Goal: Transaction & Acquisition: Purchase product/service

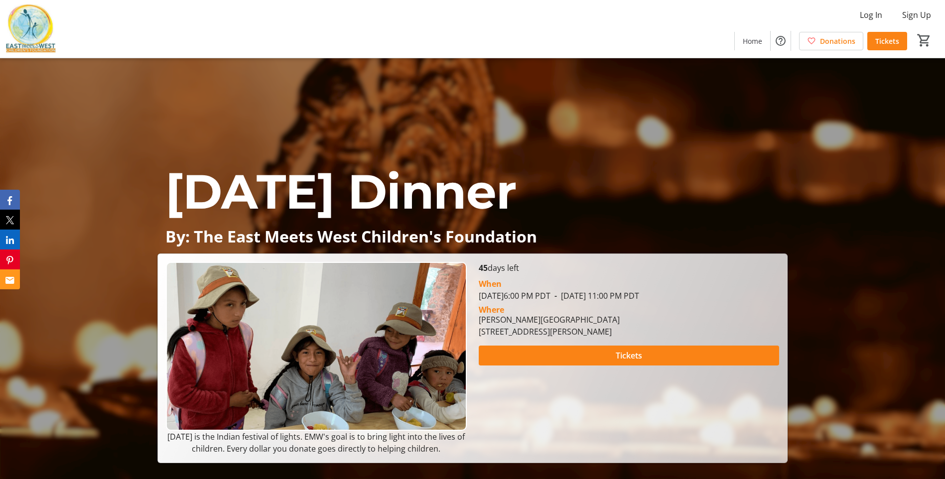
click at [698, 135] on div "[DATE] Dinner By: The East Meets West Children's Foundation [DATE] Dinner By: T…" at bounding box center [472, 260] width 945 height 405
click at [879, 43] on span "Tickets" at bounding box center [887, 41] width 24 height 10
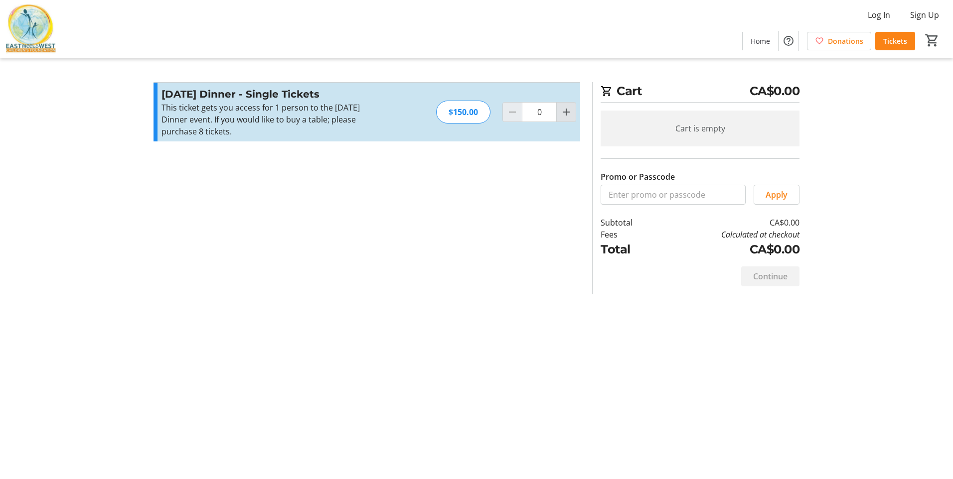
click at [560, 114] on mat-icon "Increment by one" at bounding box center [566, 112] width 12 height 12
type input "3"
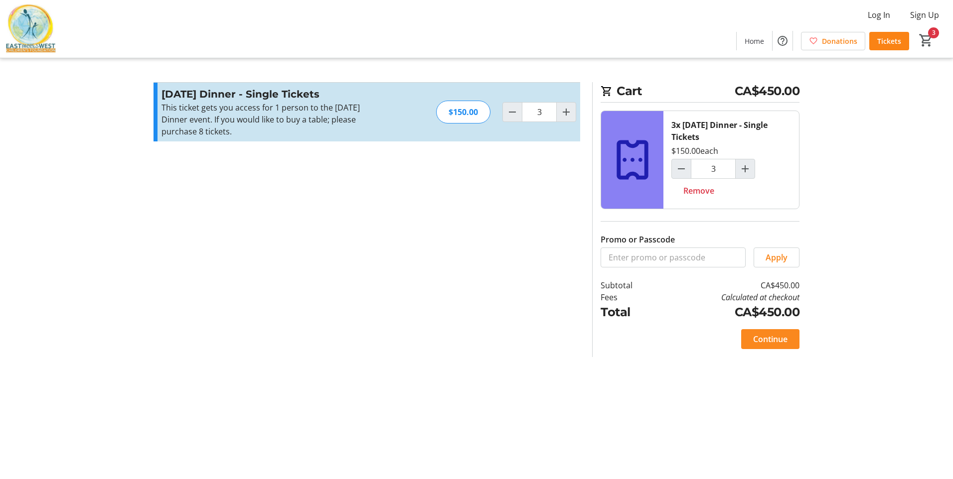
click at [768, 342] on span "Continue" at bounding box center [770, 339] width 34 height 12
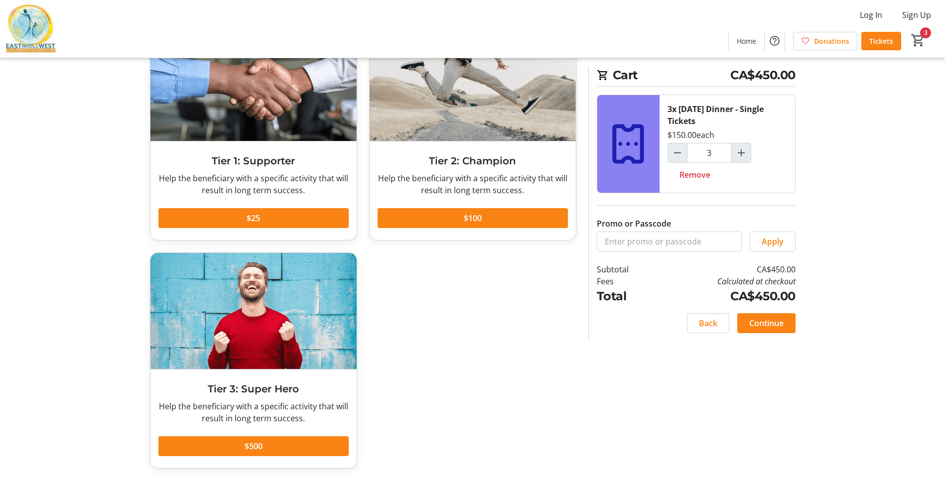
scroll to position [89, 0]
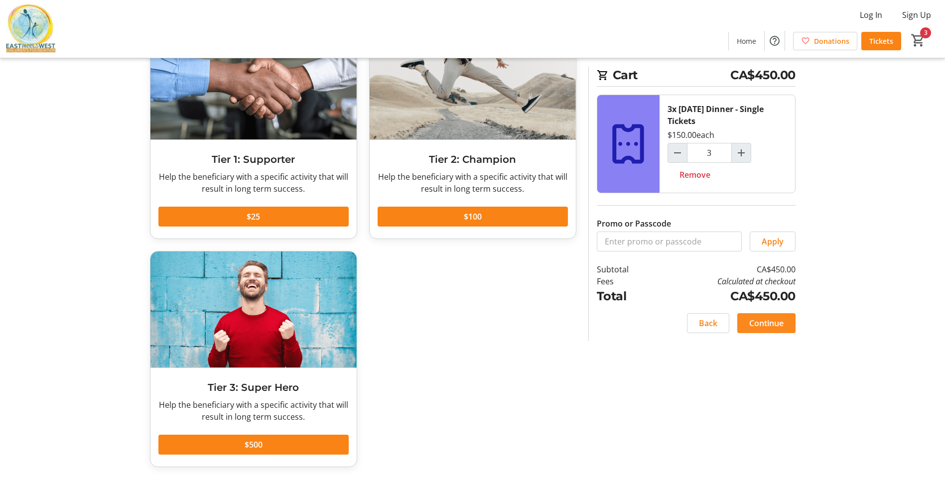
click at [760, 321] on span "Continue" at bounding box center [766, 323] width 34 height 12
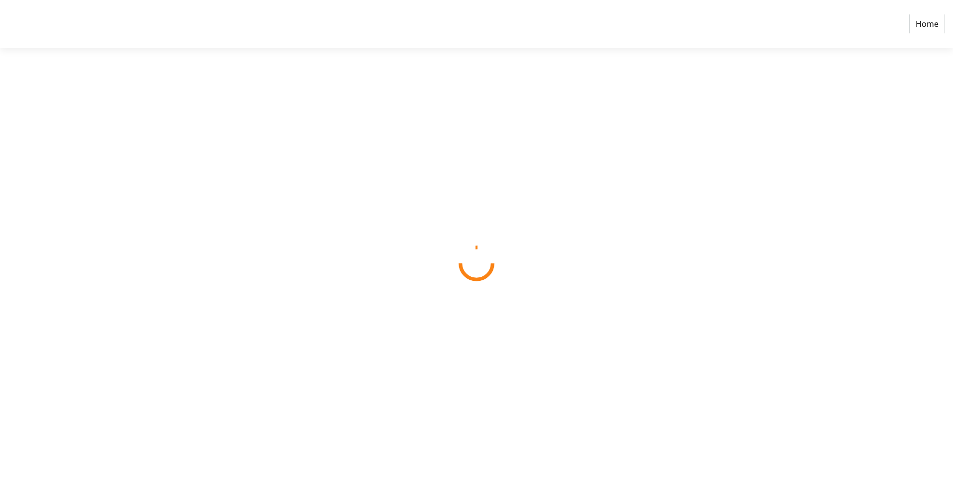
select select "CA"
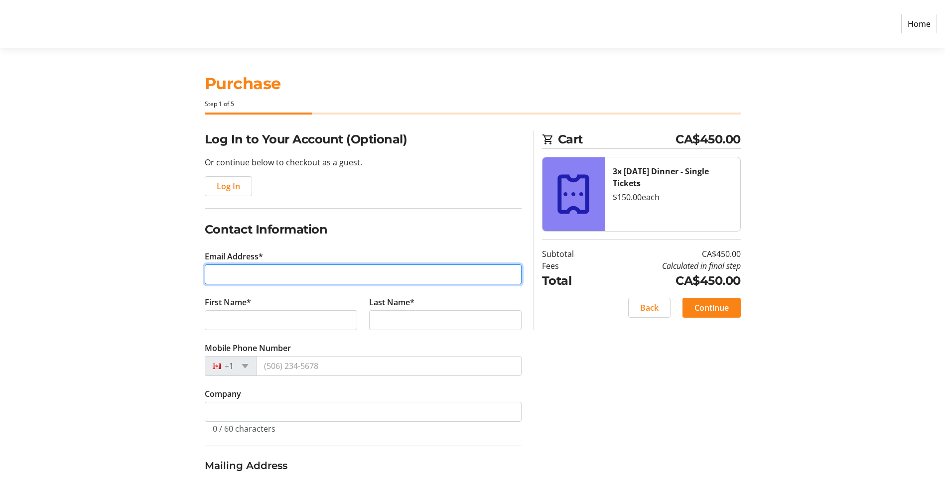
click at [242, 277] on input "Email Address*" at bounding box center [363, 275] width 317 height 20
type input "[PERSON_NAME][EMAIL_ADDRESS][DOMAIN_NAME]"
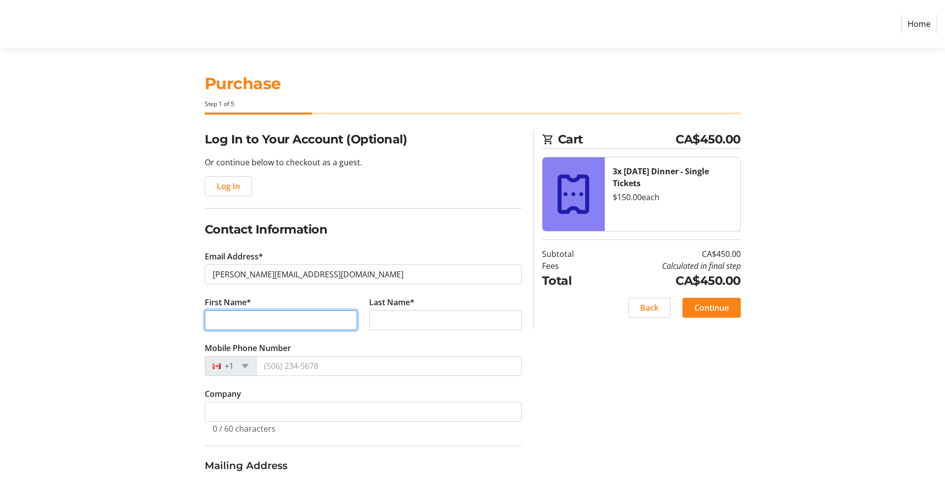
click at [239, 324] on input "First Name*" at bounding box center [281, 320] width 152 height 20
type input "[PERSON_NAME]"
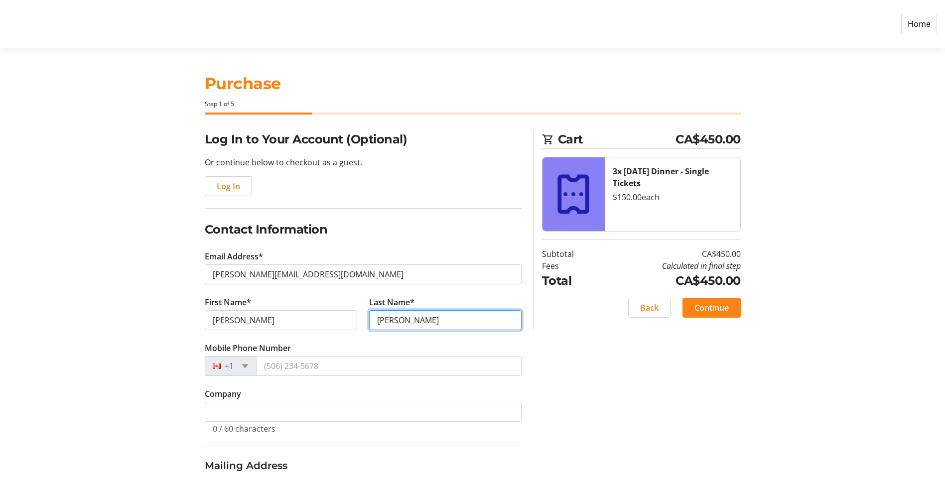
type input "[PERSON_NAME]"
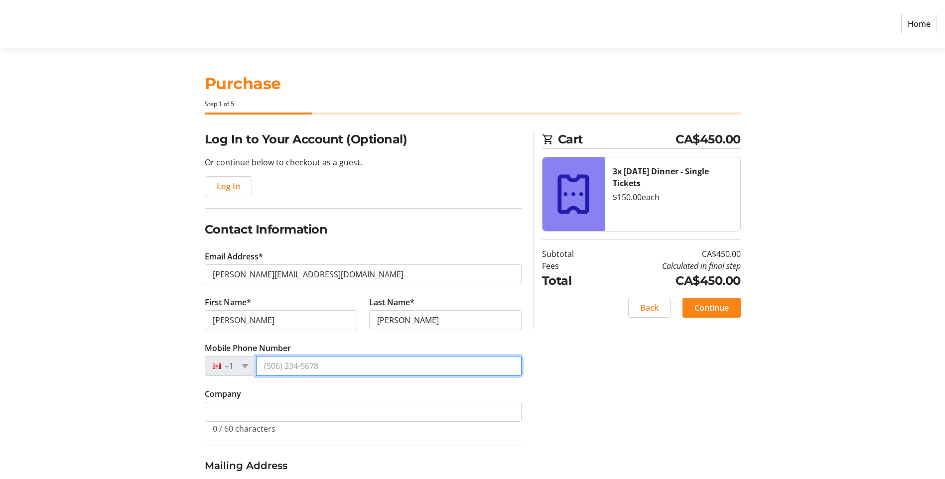
click at [311, 369] on input "Mobile Phone Number" at bounding box center [389, 366] width 266 height 20
type input "[PHONE_NUMBER]"
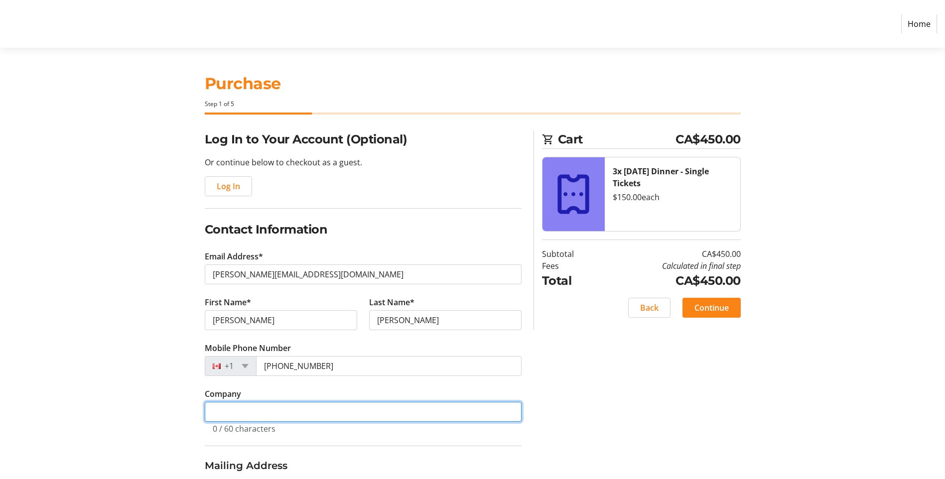
click at [232, 419] on input "Company" at bounding box center [363, 412] width 317 height 20
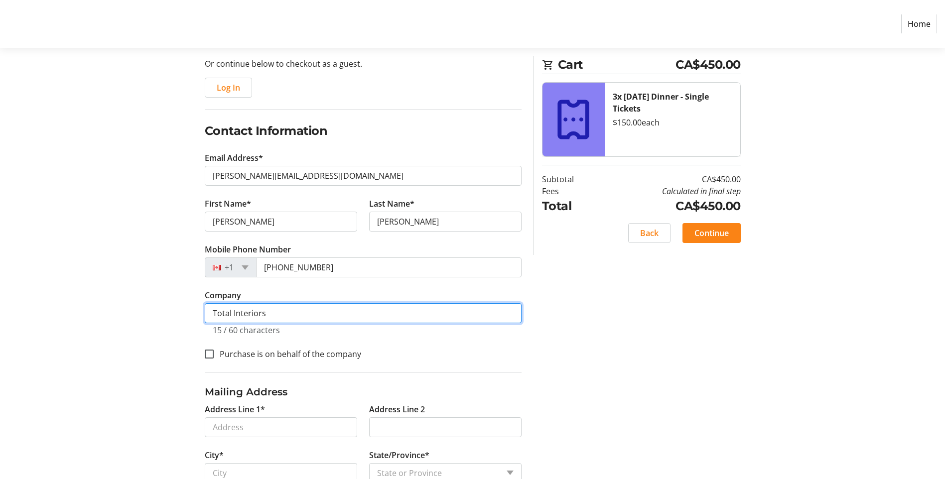
scroll to position [100, 0]
type input "Total Interiors"
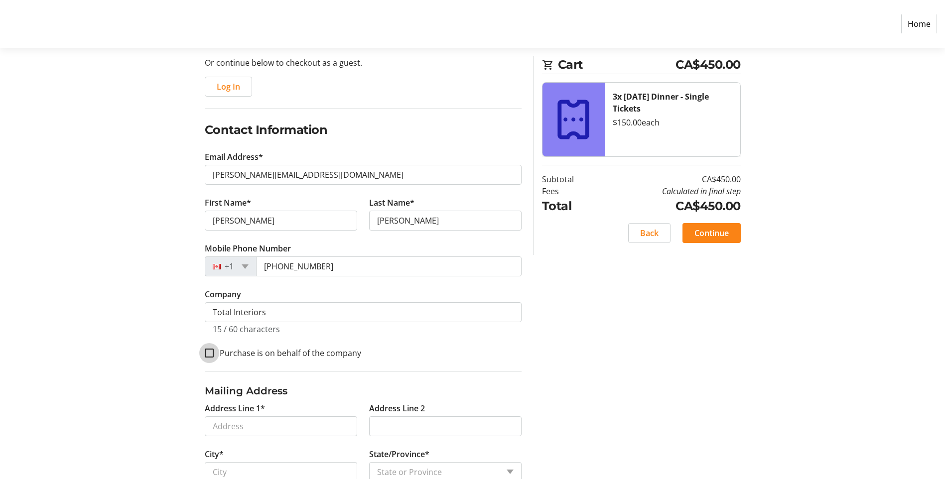
click at [210, 352] on input "Purchase is on behalf of the company" at bounding box center [209, 353] width 9 height 9
checkbox input "true"
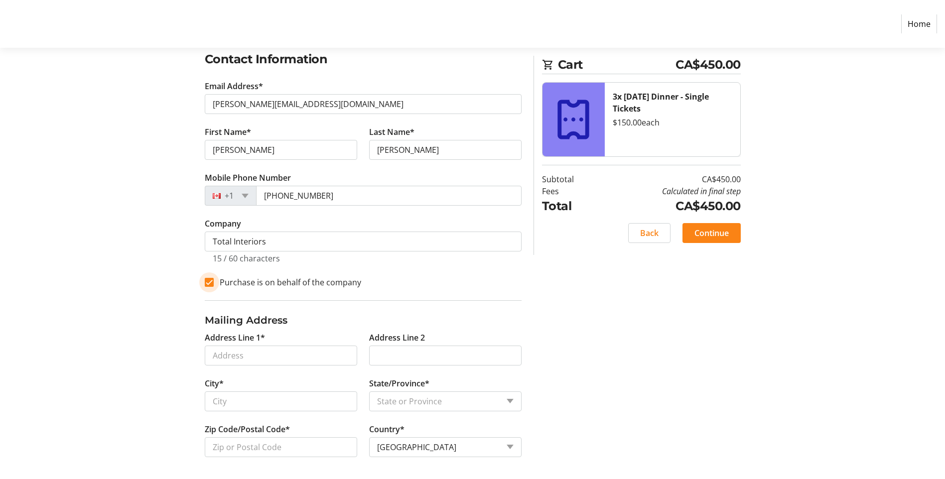
scroll to position [172, 0]
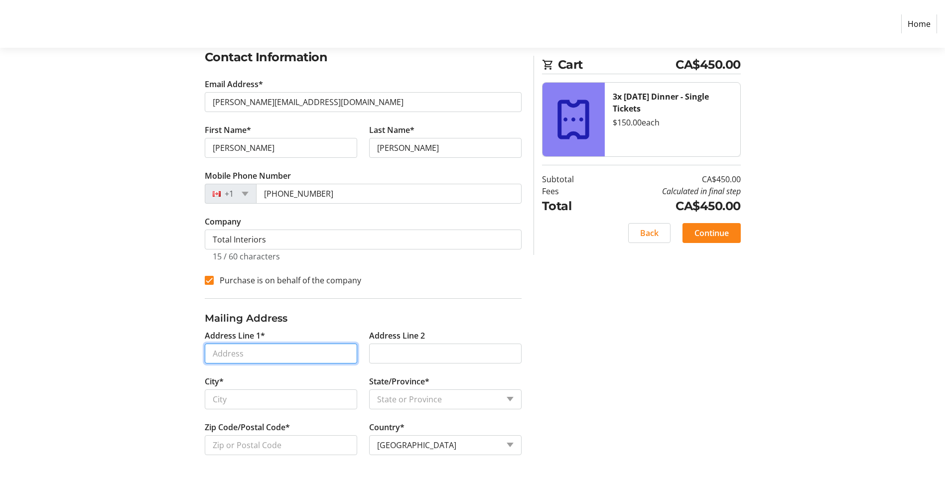
click at [240, 360] on input "Address Line 1*" at bounding box center [281, 354] width 152 height 20
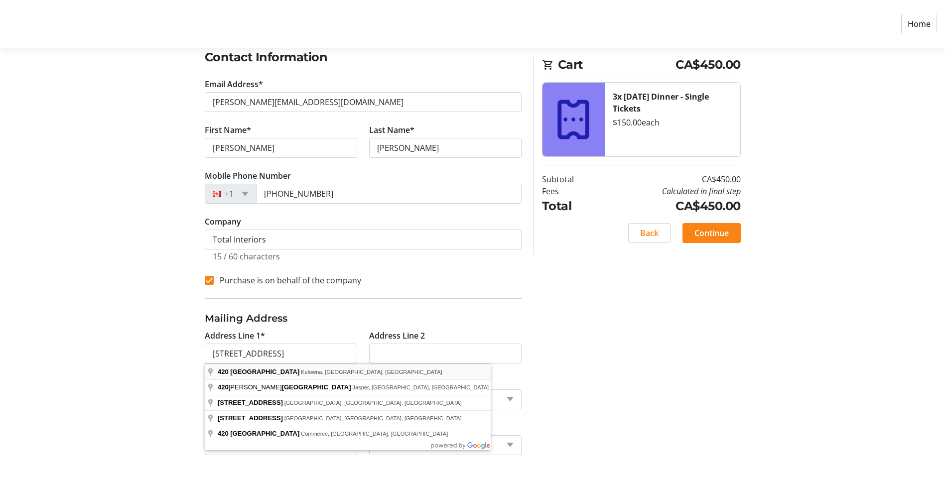
type input "[STREET_ADDRESS]"
type input "Kelowna"
select select "BC"
type input "V1X 6A3"
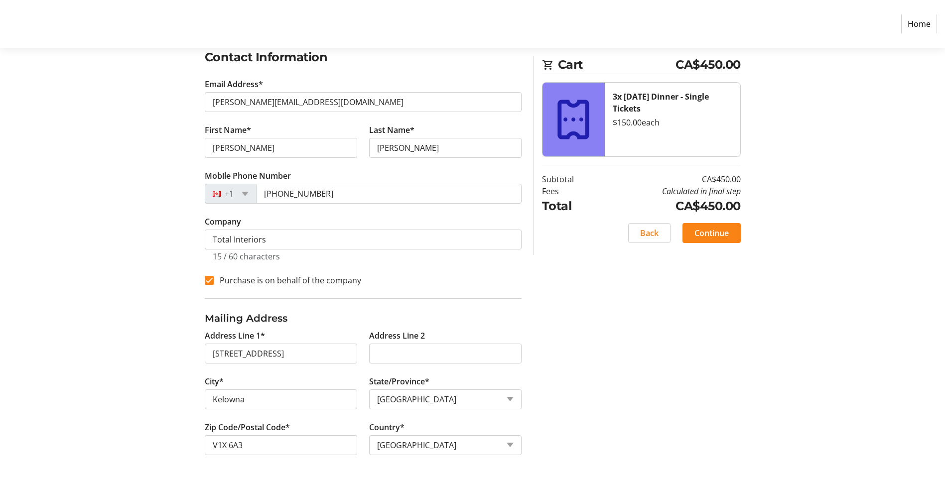
click at [652, 369] on div "Log In to Your Account (Optional) Or continue below to checkout as a guest. Log…" at bounding box center [473, 218] width 658 height 521
click at [703, 232] on span "Continue" at bounding box center [712, 233] width 34 height 12
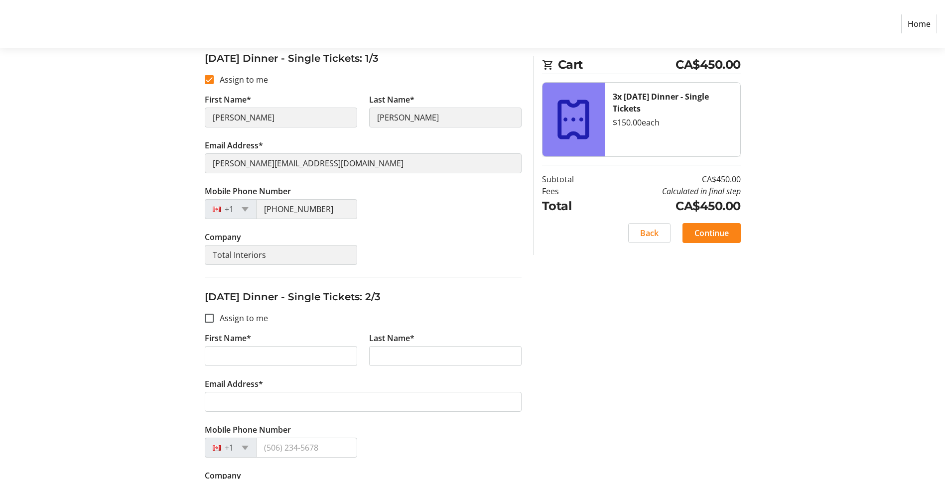
scroll to position [199, 0]
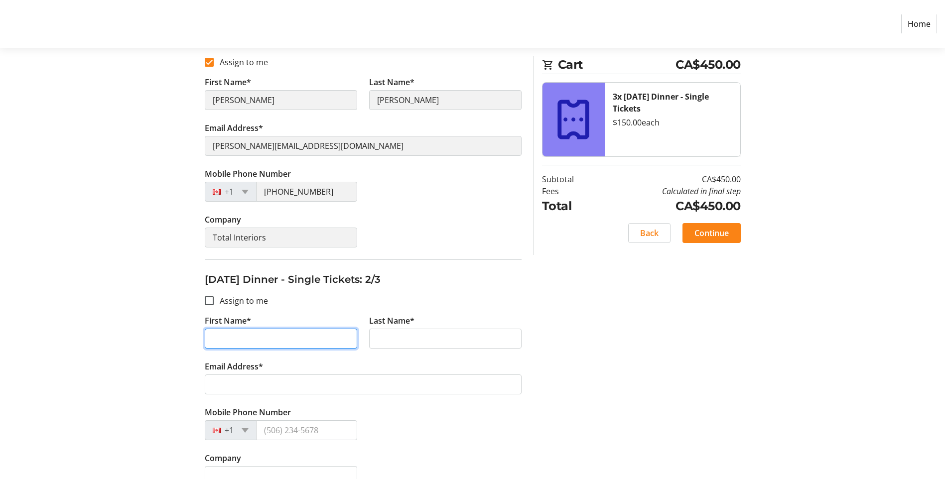
click at [237, 342] on input "First Name*" at bounding box center [281, 339] width 152 height 20
type input "[PERSON_NAME]"
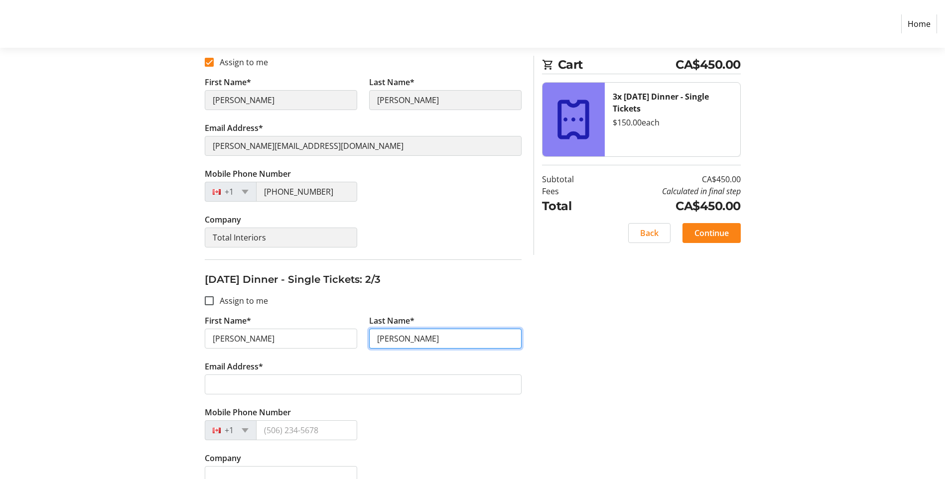
type input "[PERSON_NAME]"
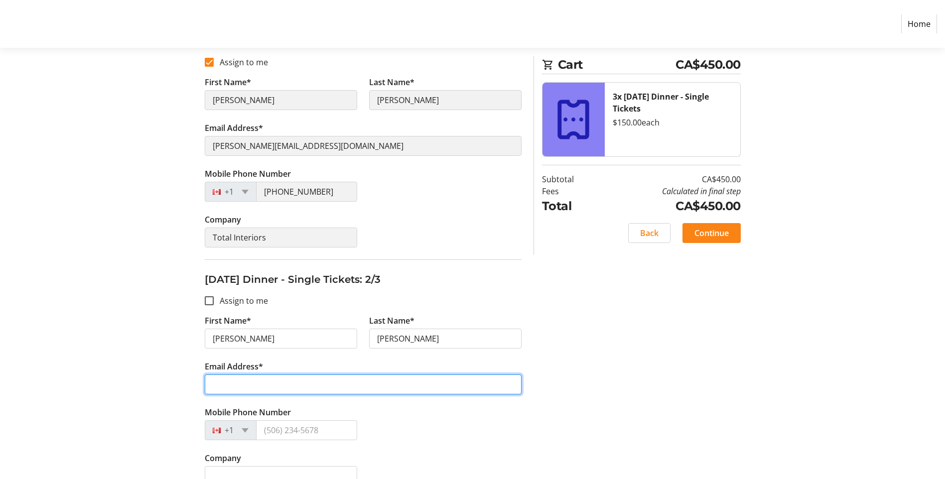
click at [232, 384] on input "Email Address*" at bounding box center [363, 385] width 317 height 20
type input "[PERSON_NAME][EMAIL_ADDRESS][DOMAIN_NAME]"
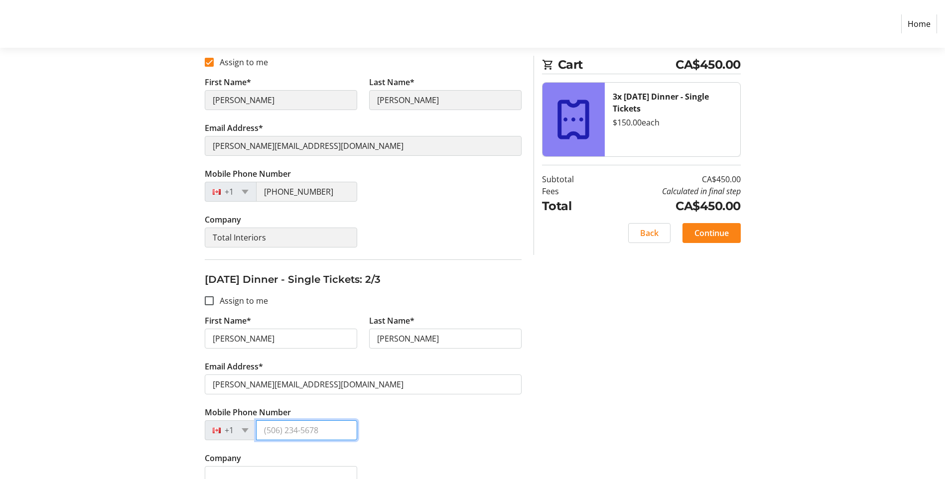
click at [278, 432] on input "Mobile Phone Number" at bounding box center [306, 430] width 101 height 20
type input "[PHONE_NUMBER]"
click at [397, 405] on tr-form-field "Email Address* [PERSON_NAME][EMAIL_ADDRESS][DOMAIN_NAME]" at bounding box center [363, 384] width 317 height 46
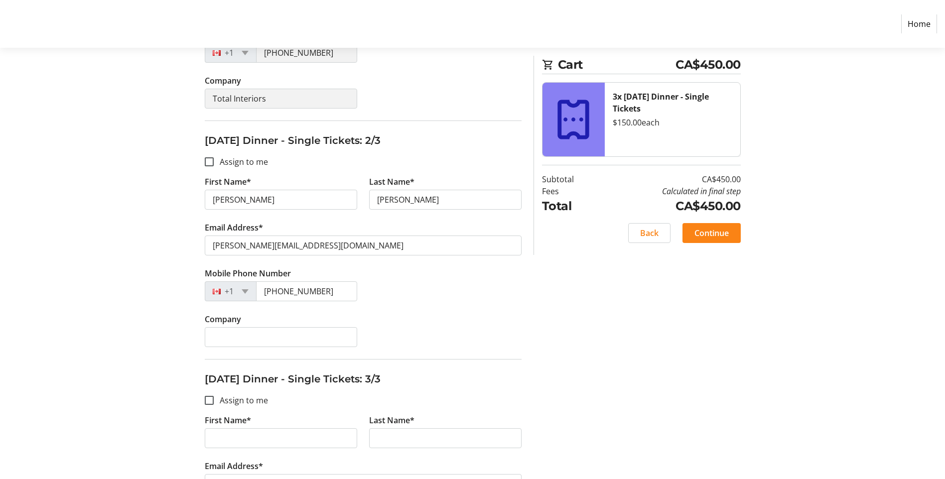
scroll to position [349, 0]
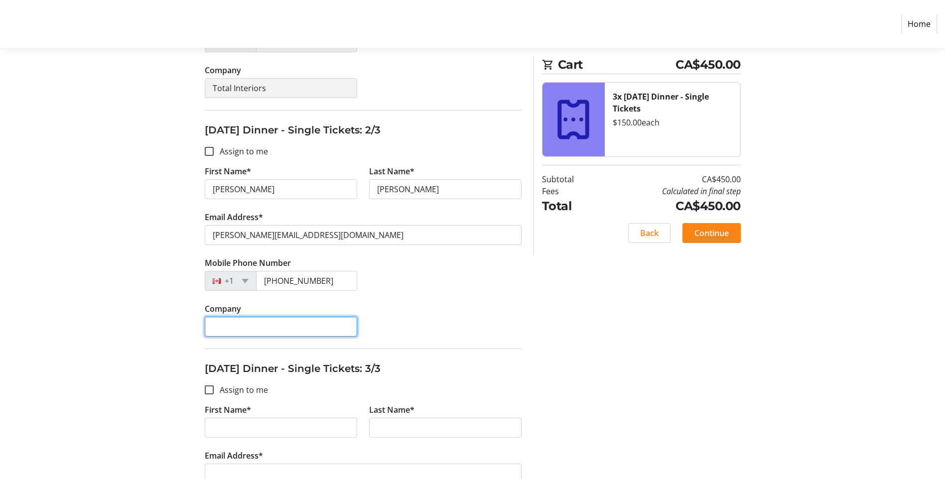
click at [229, 328] on input "Company" at bounding box center [281, 327] width 152 height 20
type input "Total Interiors"
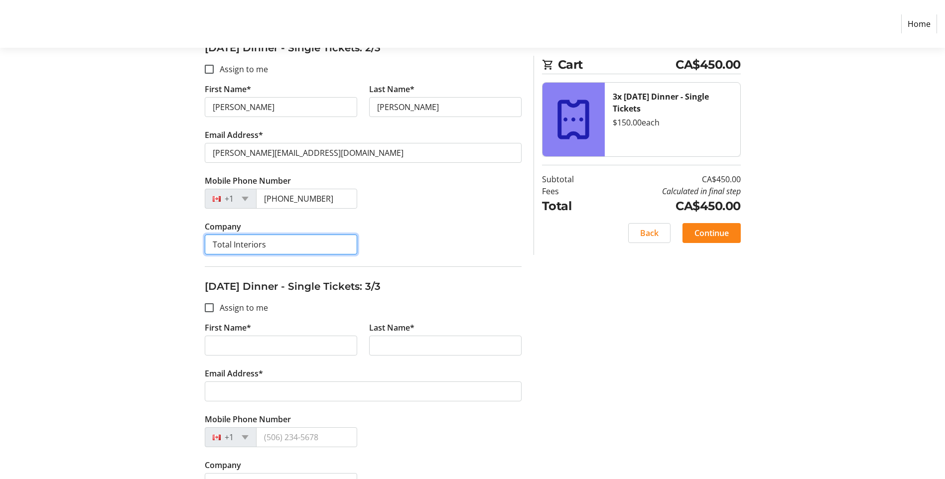
scroll to position [448, 0]
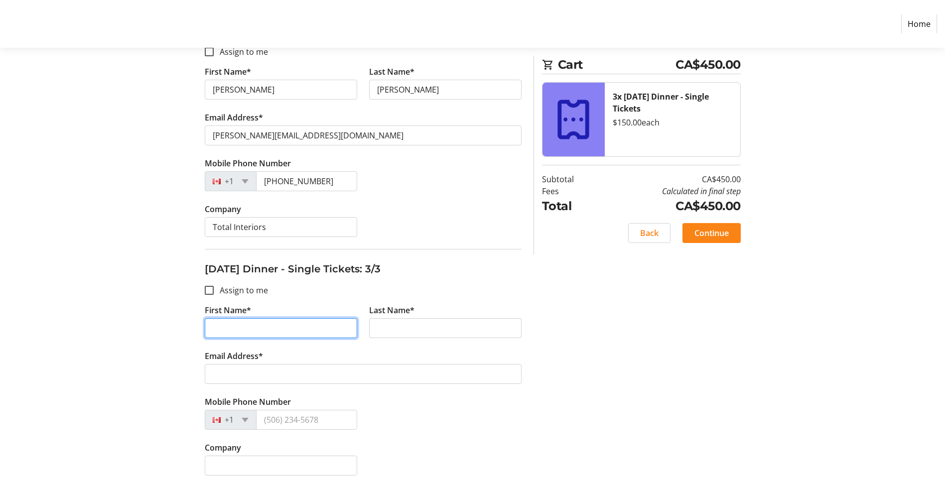
click at [219, 330] on input "First Name*" at bounding box center [281, 328] width 152 height 20
type input "Aruna"
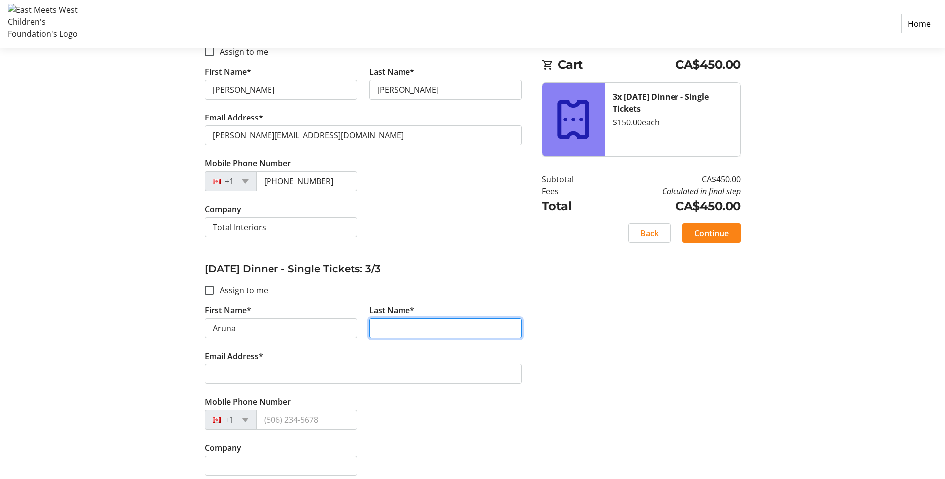
click at [410, 323] on input "Last Name*" at bounding box center [445, 328] width 152 height 20
type input "[PERSON_NAME]"
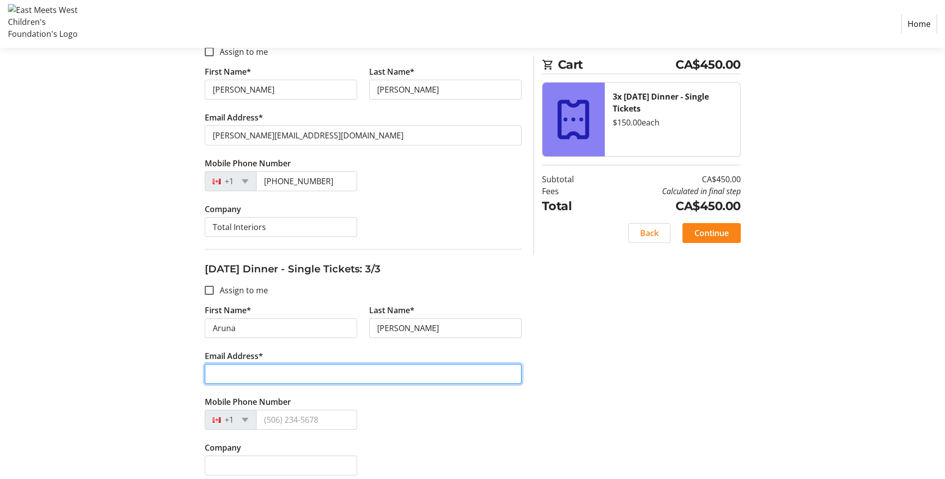
click at [232, 374] on input "Email Address*" at bounding box center [363, 374] width 317 height 20
type input "[PERSON_NAME][EMAIL_ADDRESS][DOMAIN_NAME]"
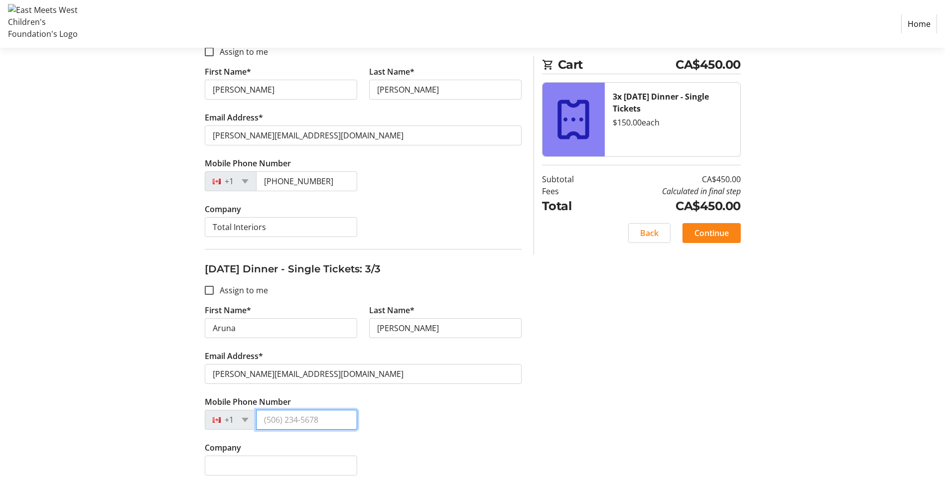
type input "[PHONE_NUMBER]"
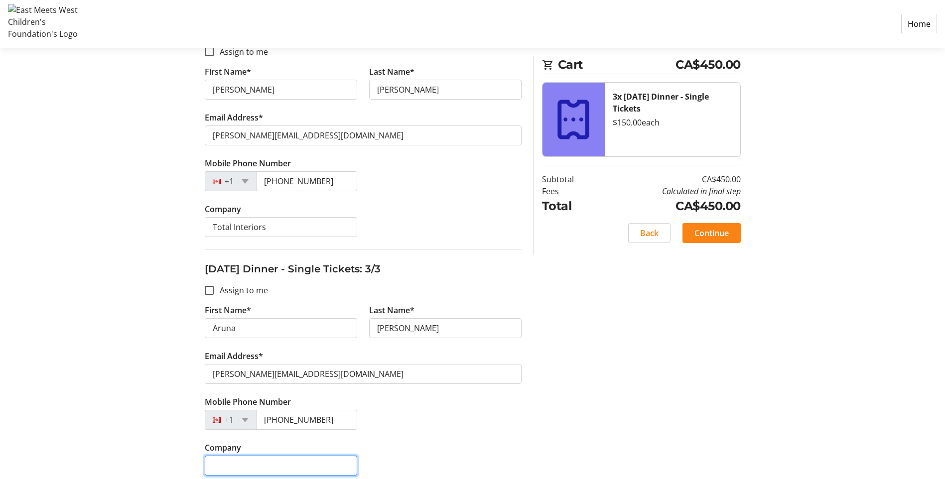
type input "Total Interiors"
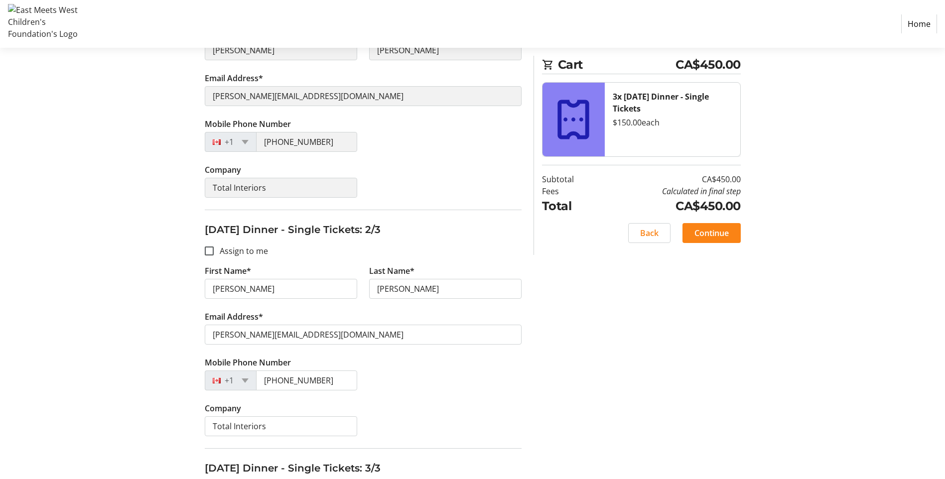
scroll to position [457, 0]
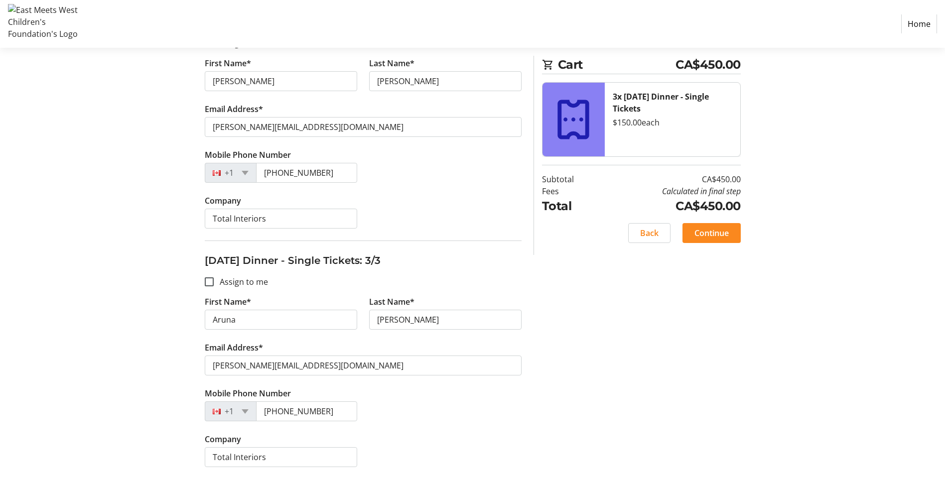
click at [724, 238] on span "Continue" at bounding box center [712, 233] width 34 height 12
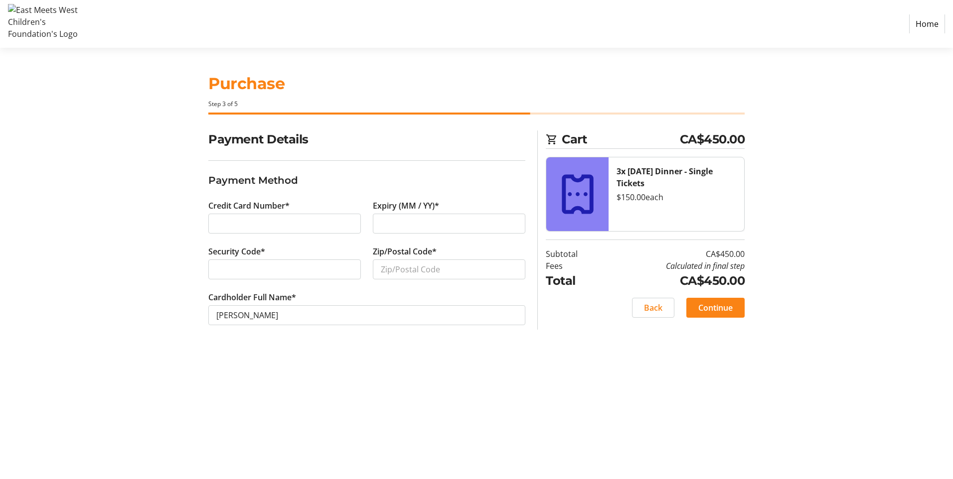
click at [397, 217] on div at bounding box center [449, 224] width 152 height 20
click at [399, 274] on input "Zip/Postal Code*" at bounding box center [449, 270] width 152 height 20
type input "V1W 5B4"
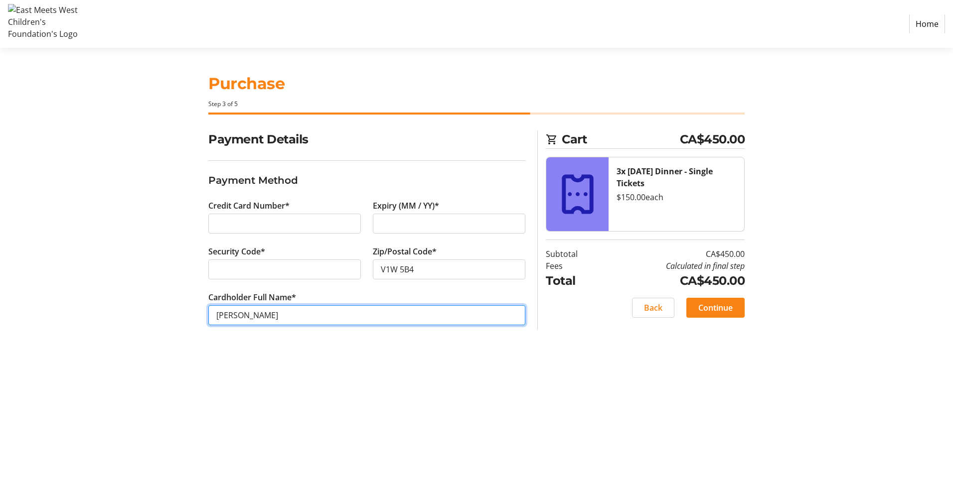
click at [281, 311] on input "[PERSON_NAME]" at bounding box center [366, 315] width 317 height 20
click at [575, 353] on div "Purchase Step 3 of 5 Cart CA$450.00 3x [DATE] Dinner - Single Tickets $150.00 e…" at bounding box center [476, 263] width 658 height 431
click at [728, 304] on span "Continue" at bounding box center [715, 308] width 34 height 12
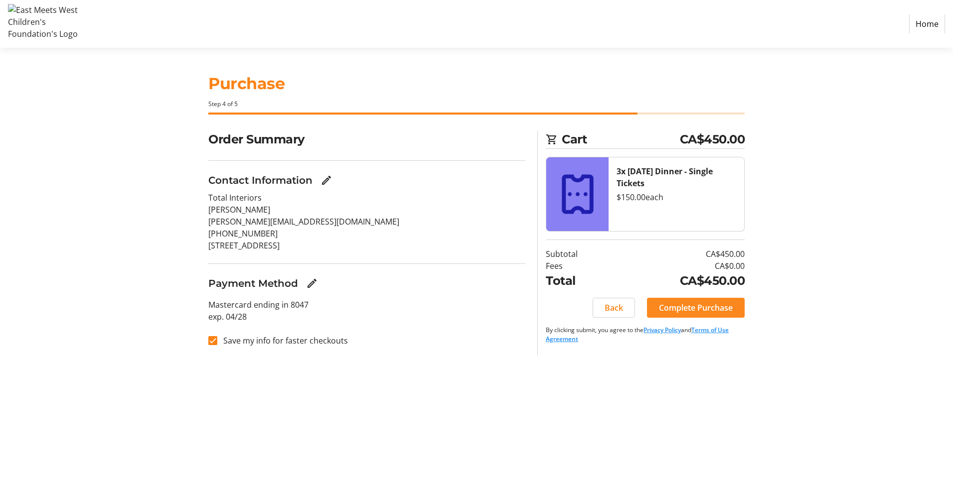
click at [711, 308] on span "Complete Purchase" at bounding box center [696, 308] width 74 height 12
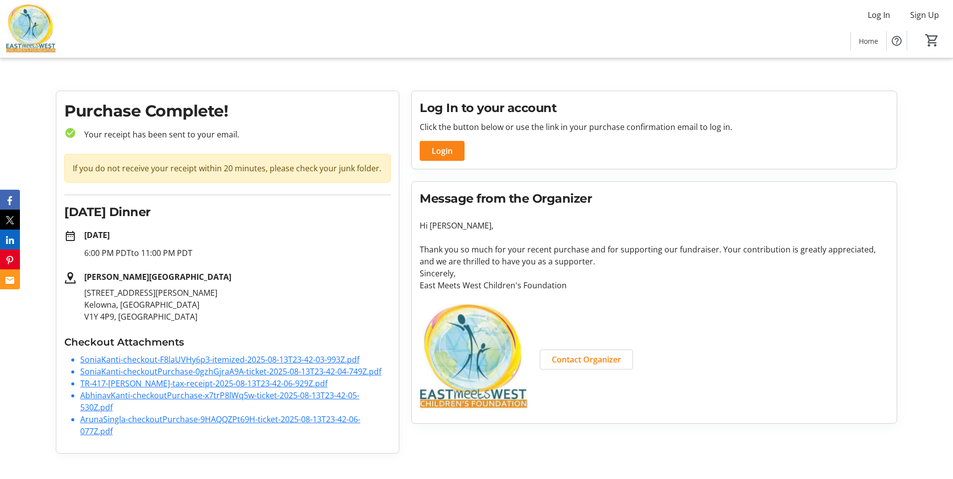
click at [208, 360] on link "SoniaKanti-checkout-F8laUVHy6p3-itemized-2025-08-13T23-42-03-993Z.pdf" at bounding box center [219, 359] width 279 height 11
click at [218, 373] on link "SoniaKanti-checkoutPurchase-0gzhGjraA9A-ticket-2025-08-13T23-42-04-749Z.pdf" at bounding box center [230, 371] width 301 height 11
